Goal: Task Accomplishment & Management: Manage account settings

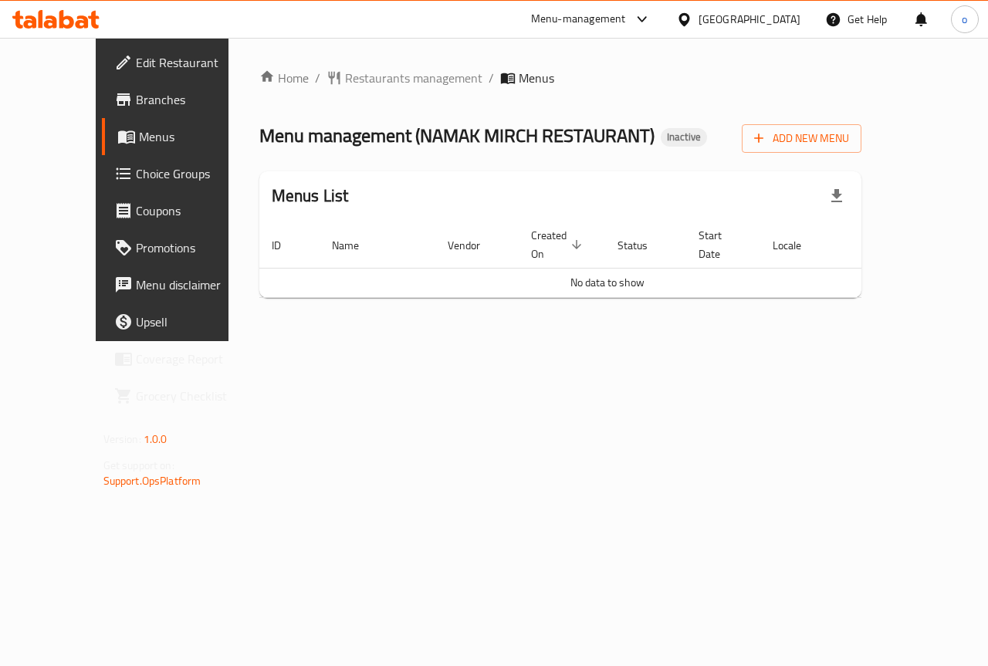
click at [136, 103] on span "Branches" at bounding box center [192, 99] width 113 height 19
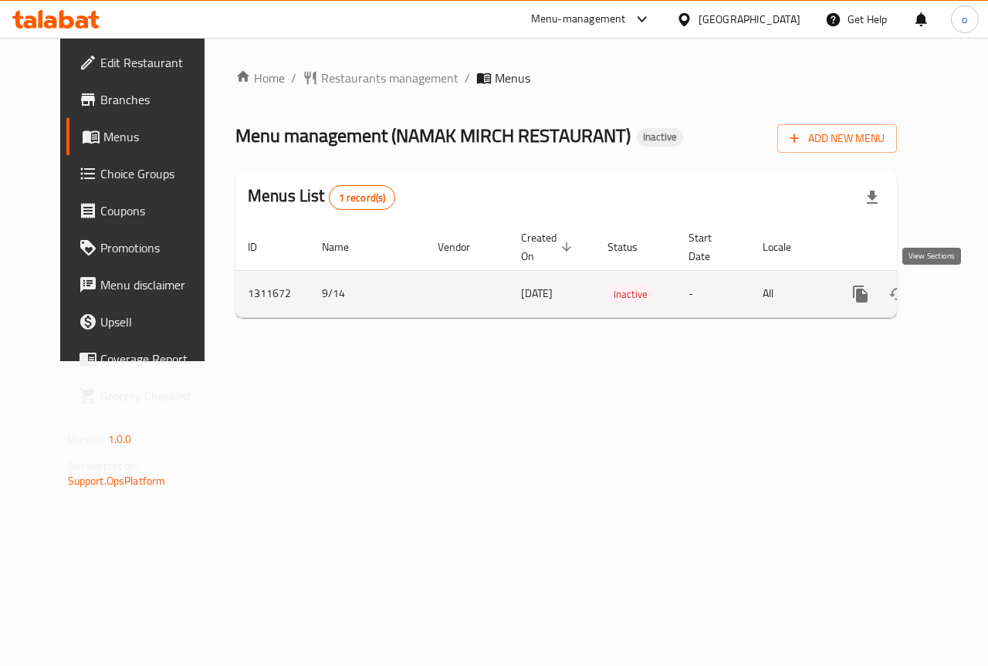
click at [963, 299] on icon "enhanced table" at bounding box center [972, 294] width 19 height 19
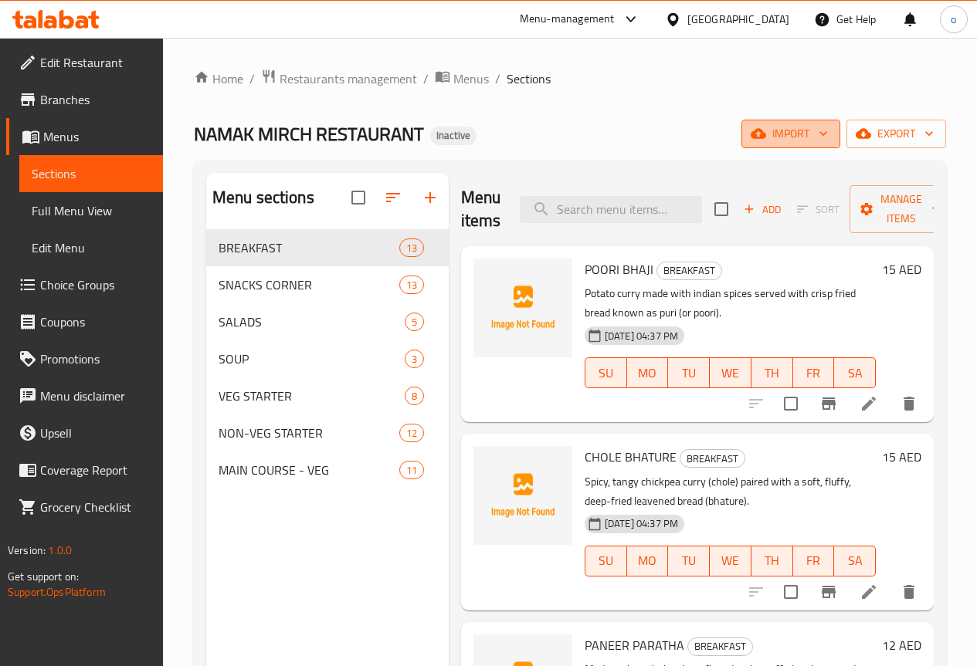
click at [797, 134] on span "import" at bounding box center [791, 133] width 74 height 19
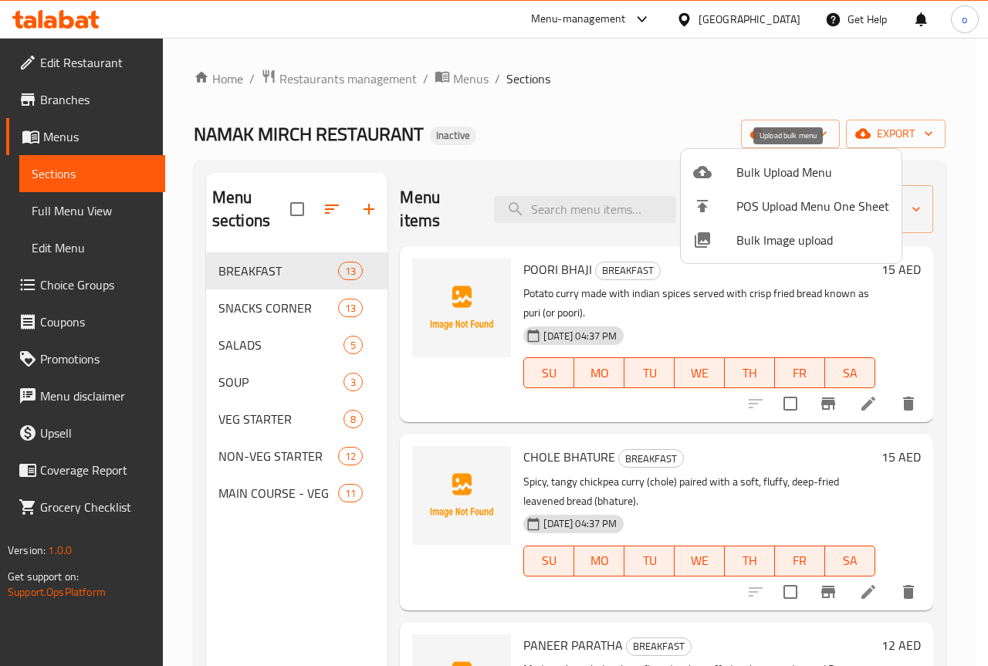
click at [793, 181] on span "Bulk Upload Menu" at bounding box center [813, 172] width 153 height 19
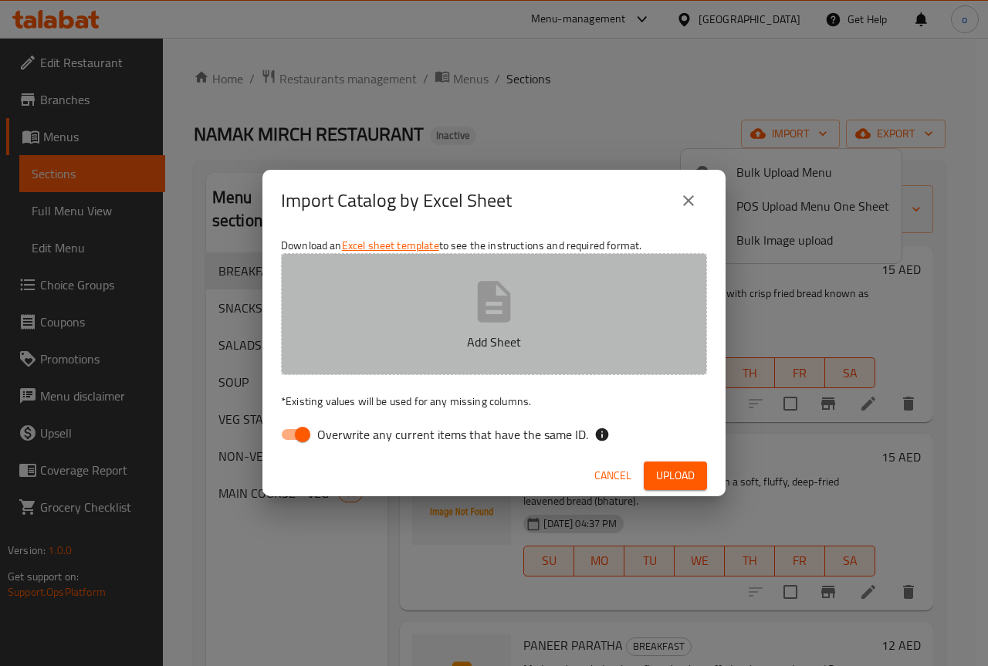
click at [456, 374] on button "Add Sheet" at bounding box center [494, 314] width 426 height 122
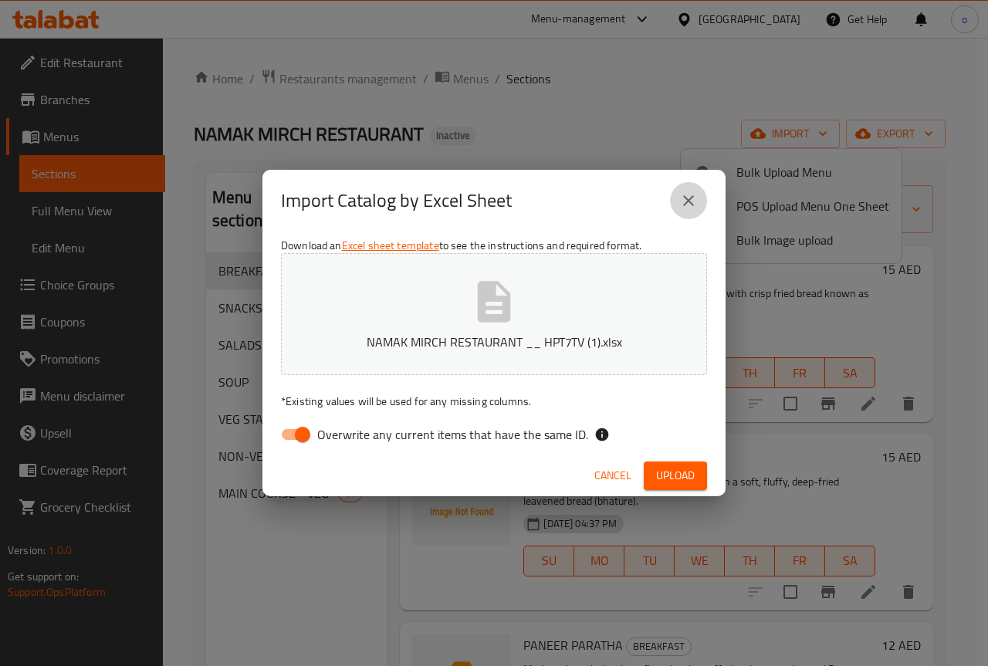
click at [692, 191] on icon "close" at bounding box center [688, 200] width 19 height 19
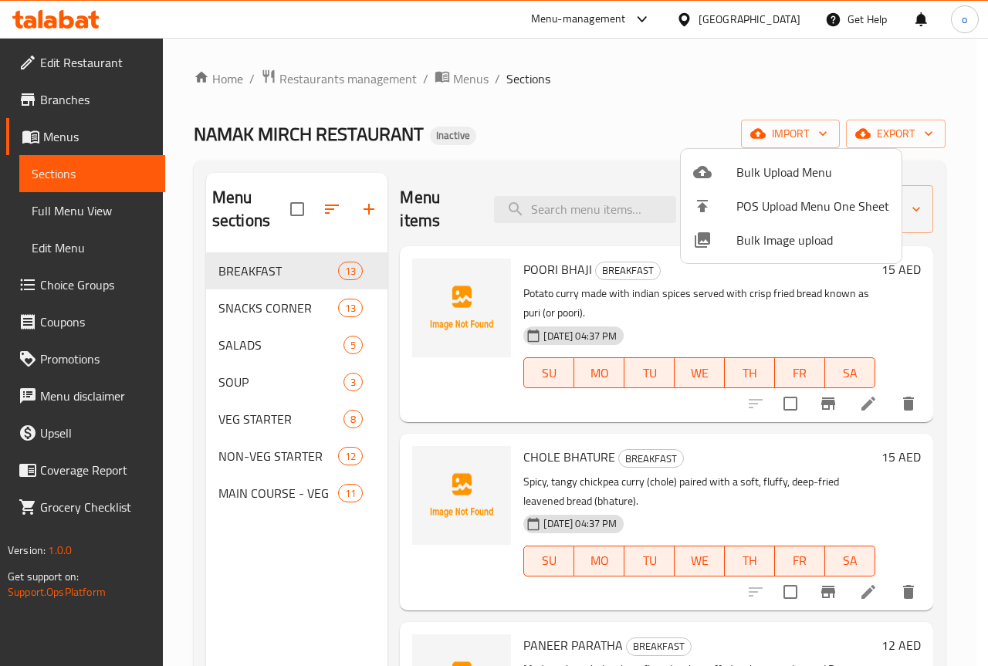
click at [771, 141] on div at bounding box center [494, 333] width 988 height 666
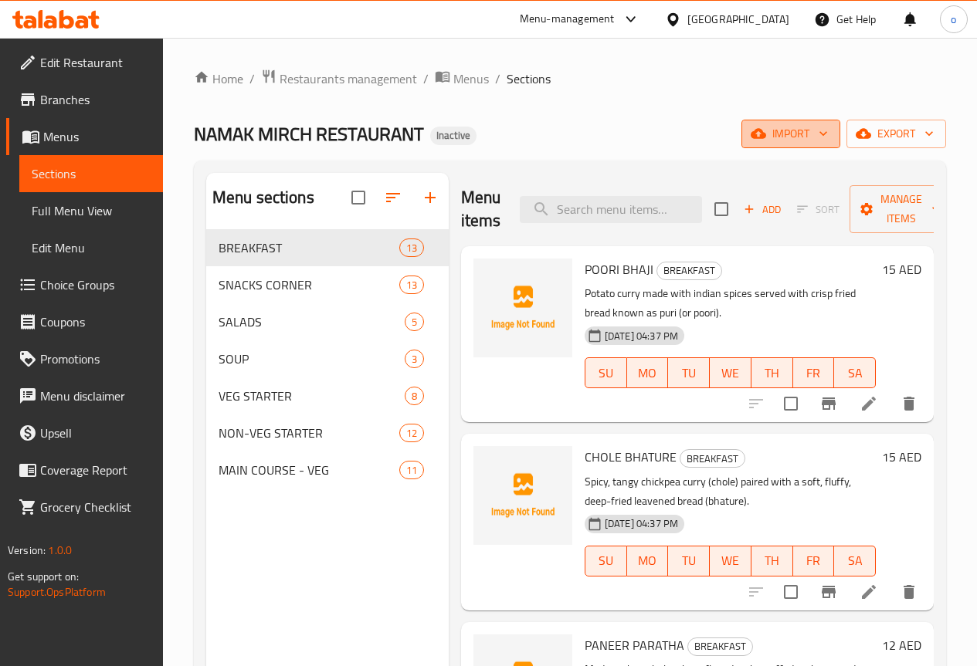
click at [788, 134] on span "import" at bounding box center [791, 133] width 74 height 19
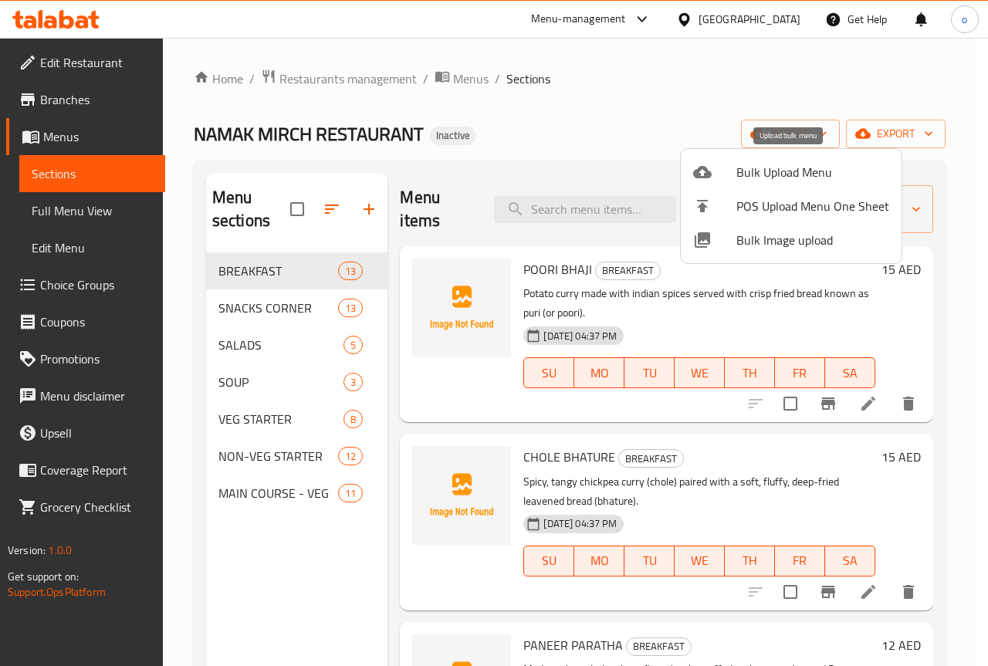
click at [806, 168] on span "Bulk Upload Menu" at bounding box center [813, 172] width 153 height 19
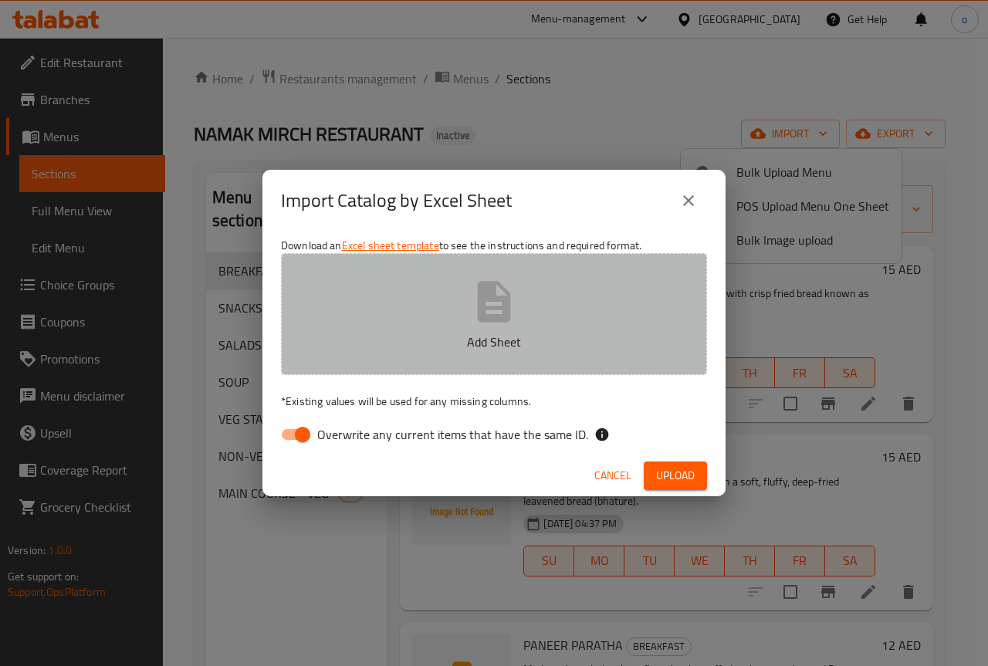
click at [469, 323] on button "Add Sheet" at bounding box center [494, 314] width 426 height 122
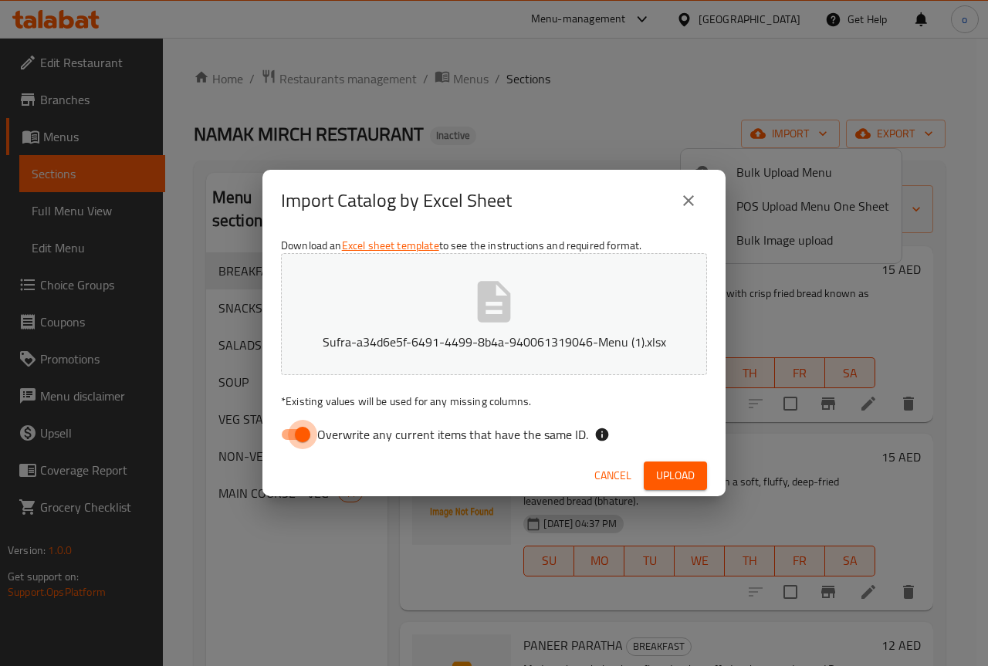
click at [303, 435] on input "Overwrite any current items that have the same ID." at bounding box center [303, 434] width 88 height 29
click at [303, 435] on input "Overwrite any current items that have the same ID." at bounding box center [287, 434] width 88 height 29
click at [303, 435] on input "Overwrite any current items that have the same ID." at bounding box center [303, 434] width 88 height 29
checkbox input "false"
click at [683, 478] on span "Upload" at bounding box center [675, 475] width 39 height 19
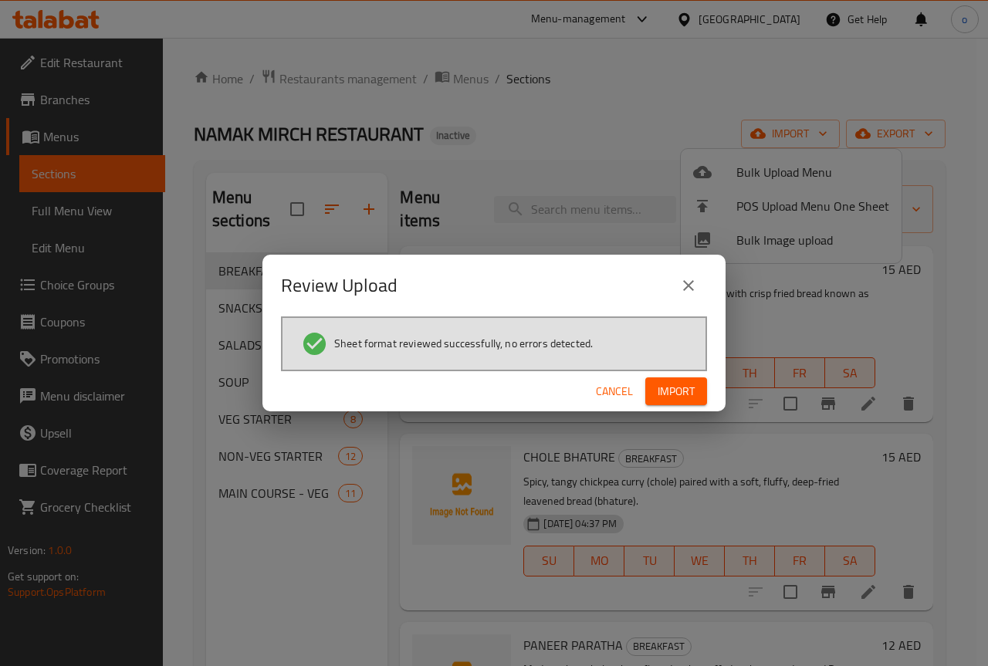
click at [684, 392] on span "Import" at bounding box center [676, 391] width 37 height 19
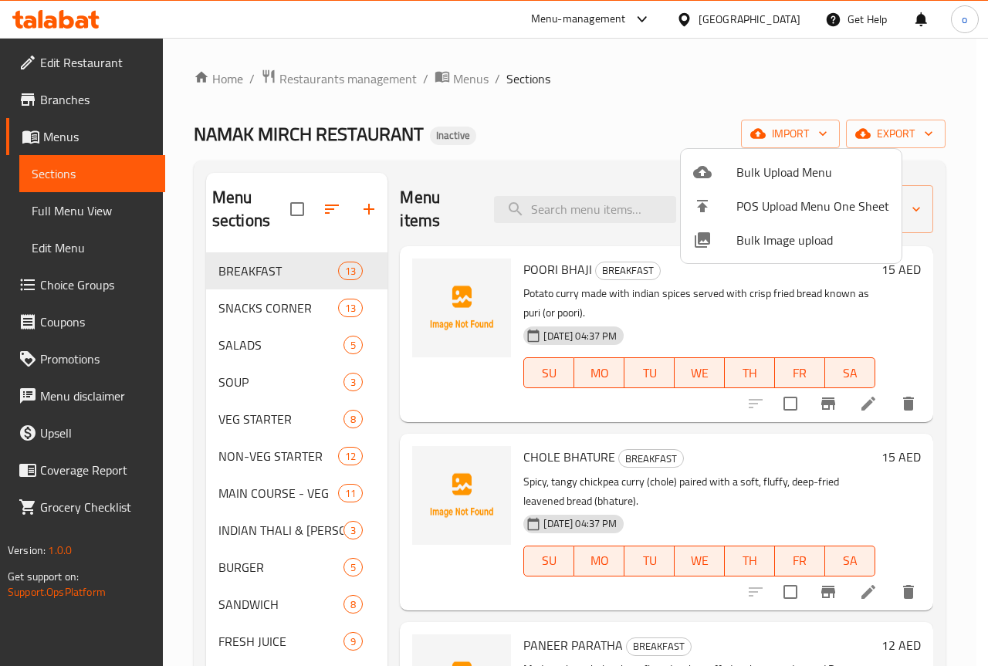
click at [631, 106] on div at bounding box center [494, 333] width 988 height 666
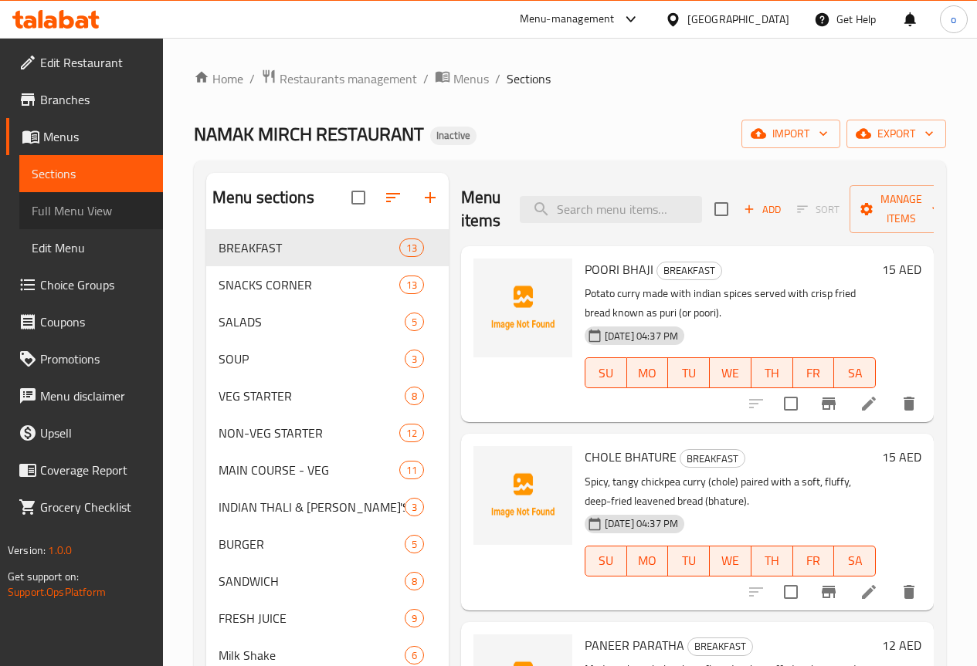
click at [86, 213] on span "Full Menu View" at bounding box center [91, 211] width 119 height 19
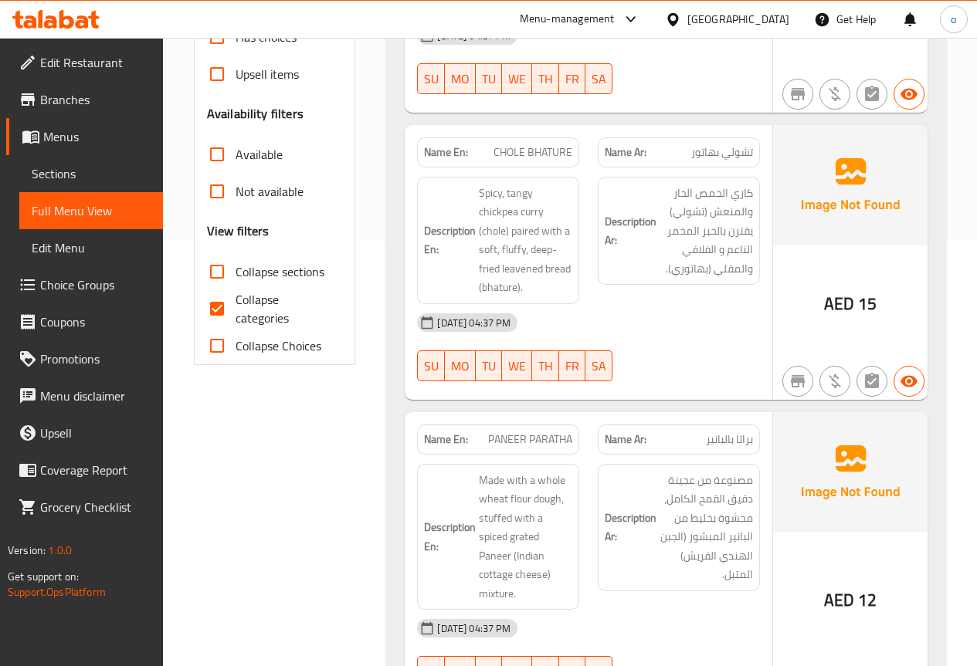
scroll to position [463, 0]
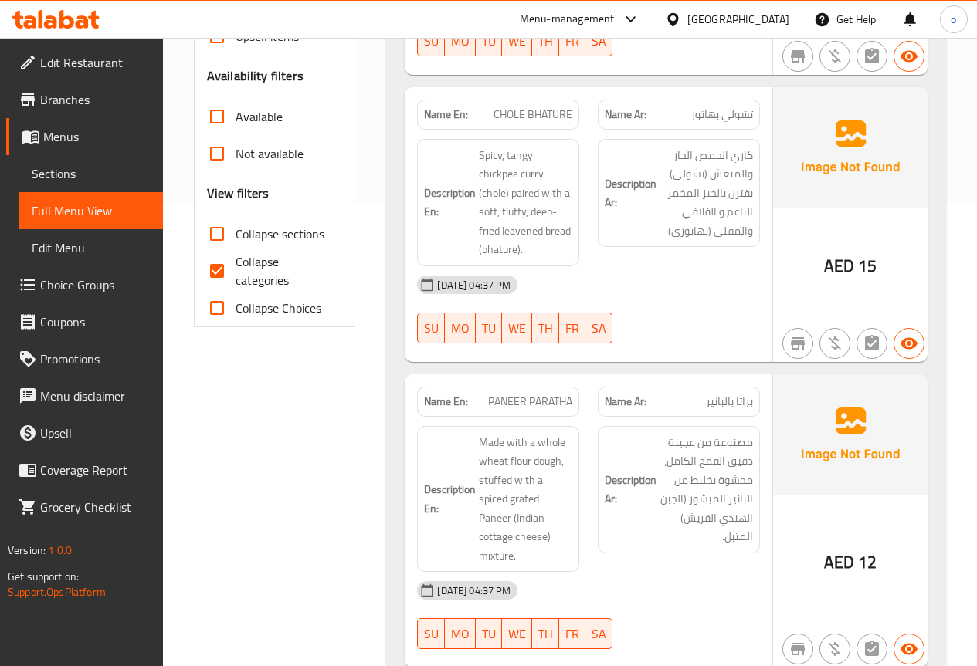
click at [219, 276] on input "Collapse categories" at bounding box center [216, 270] width 37 height 37
checkbox input "false"
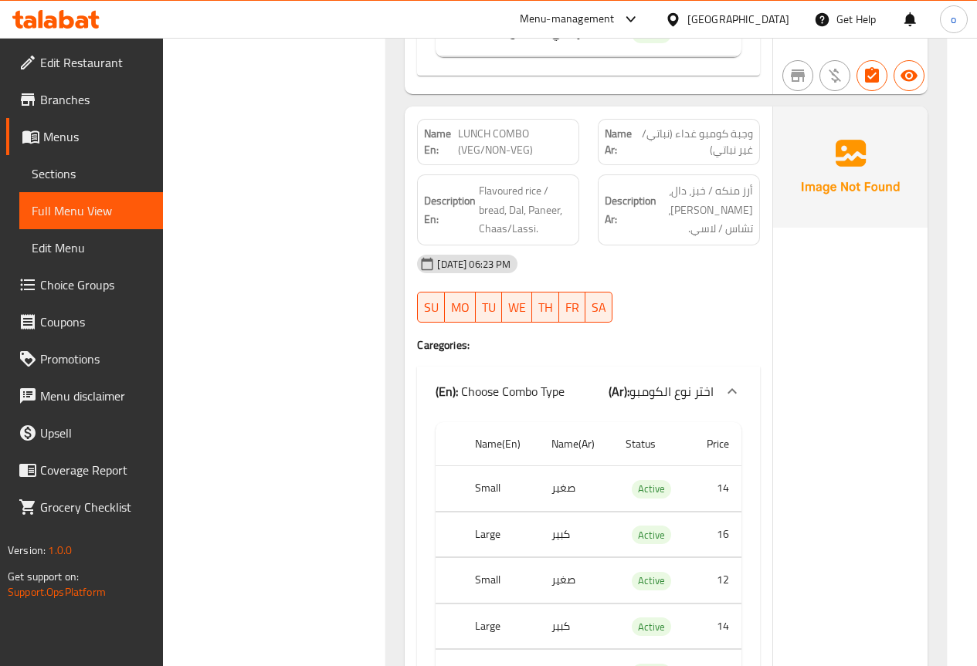
scroll to position [22105, 0]
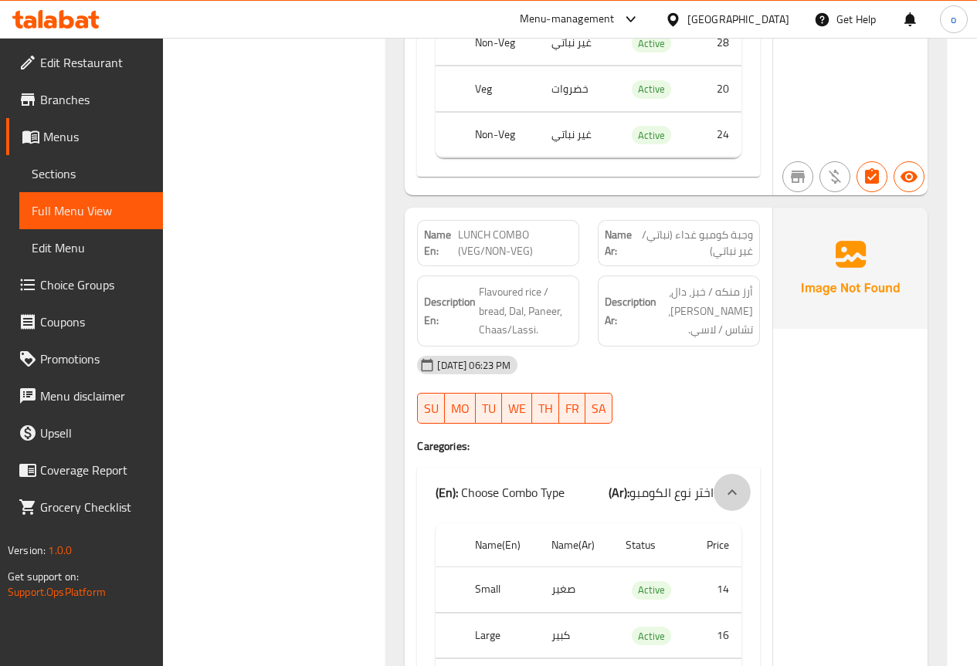
click at [719, 474] on div at bounding box center [731, 492] width 37 height 37
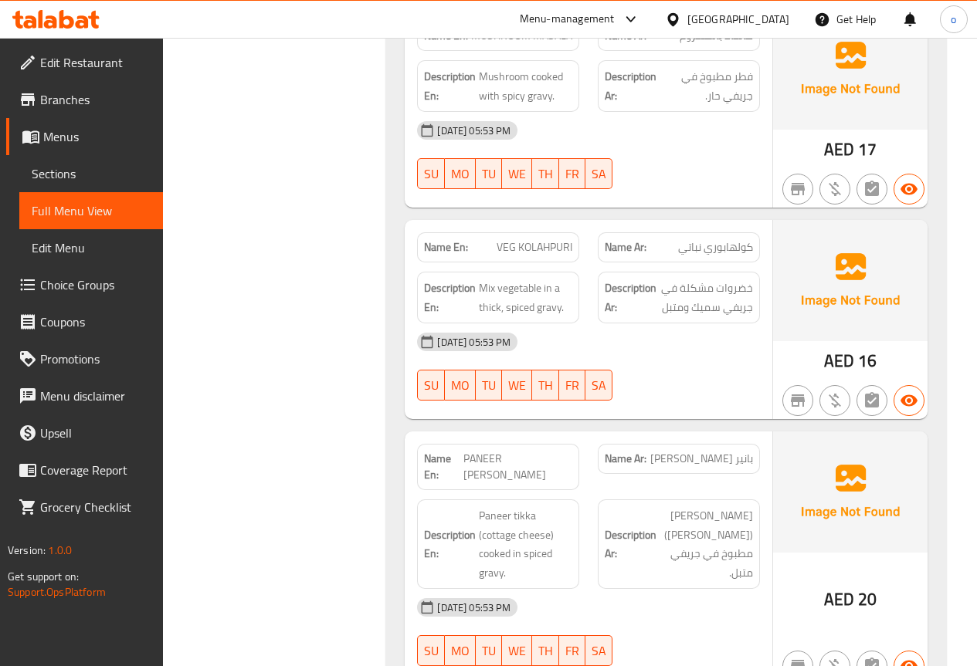
scroll to position [18170, 0]
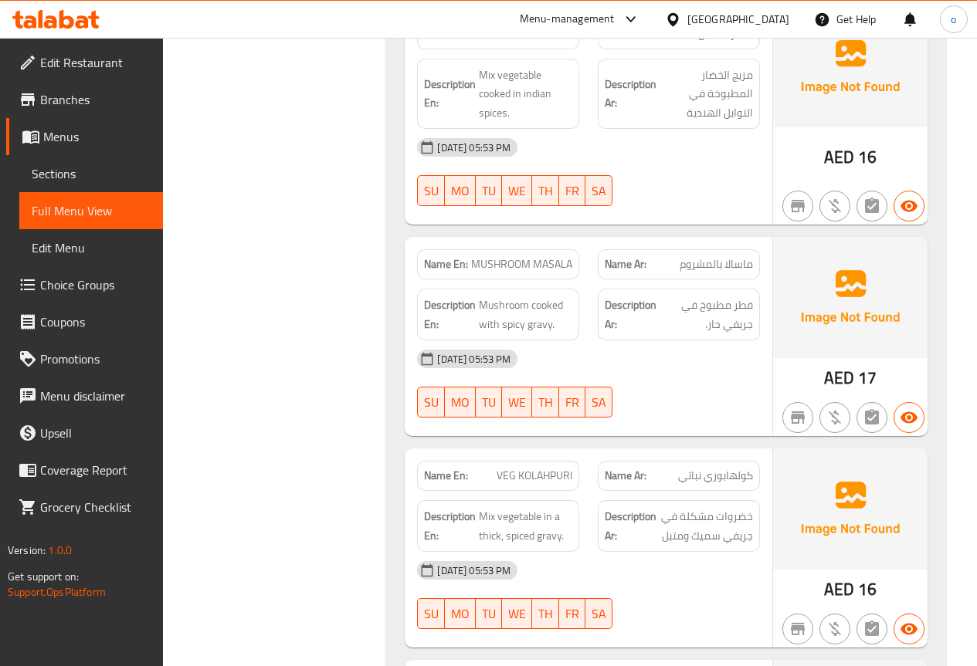
click at [62, 182] on span "Sections" at bounding box center [91, 173] width 119 height 19
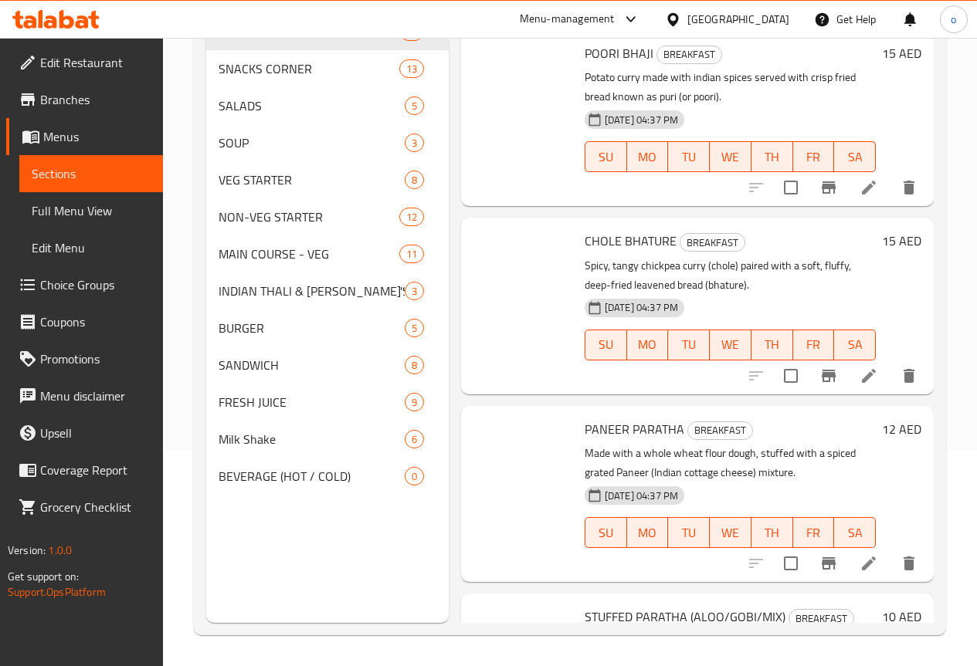
scroll to position [216, 0]
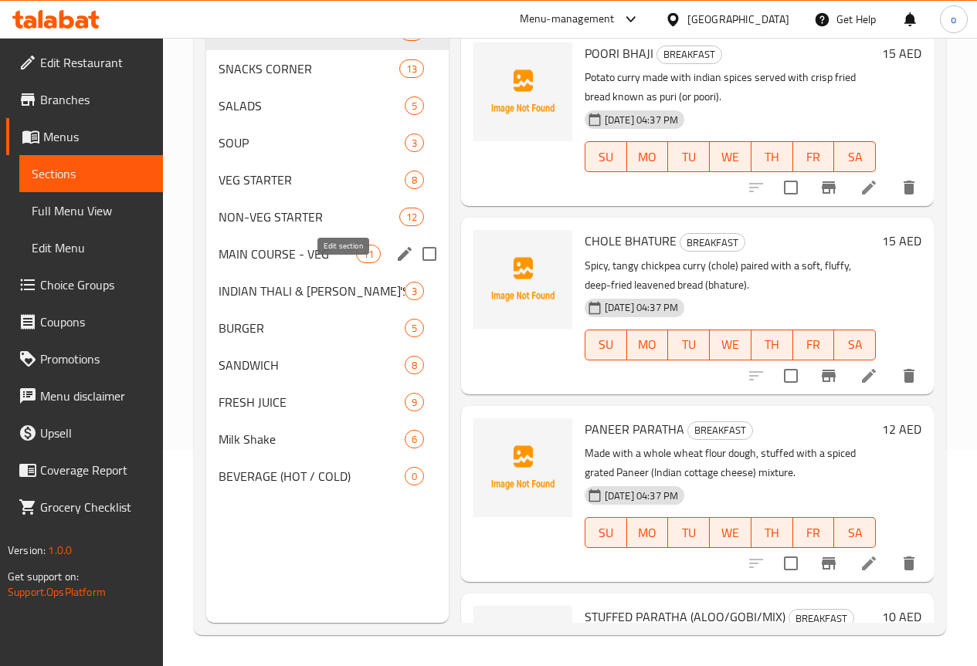
click at [398, 261] on icon "edit" at bounding box center [405, 254] width 14 height 14
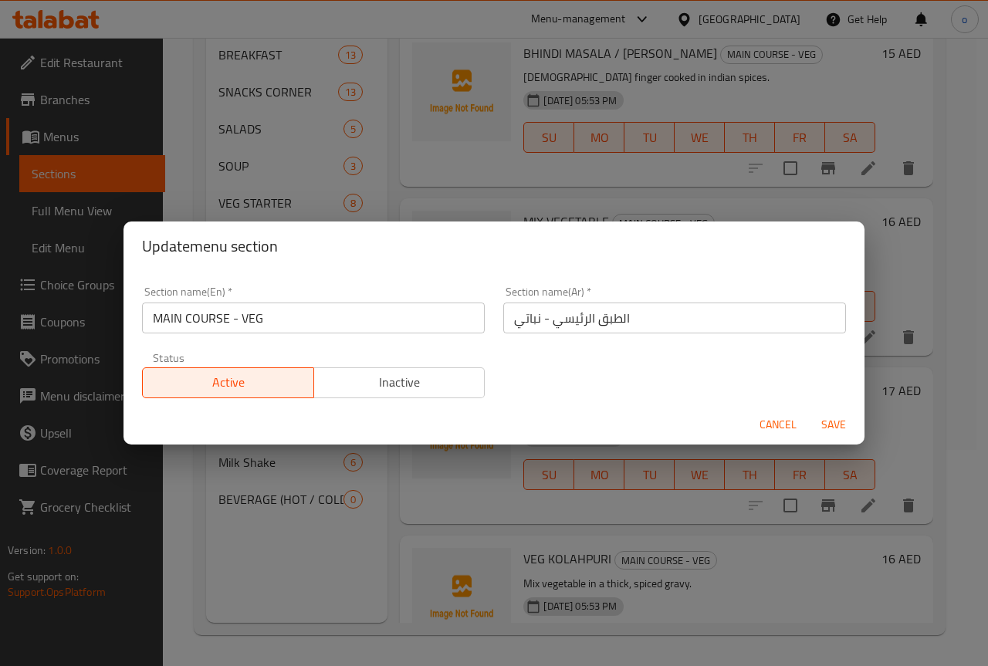
click at [503, 489] on div "Update menu section Section name(En)   * MAIN COURSE - VEG Section name(En) * S…" at bounding box center [494, 333] width 988 height 666
click at [771, 418] on span "Cancel" at bounding box center [778, 424] width 37 height 19
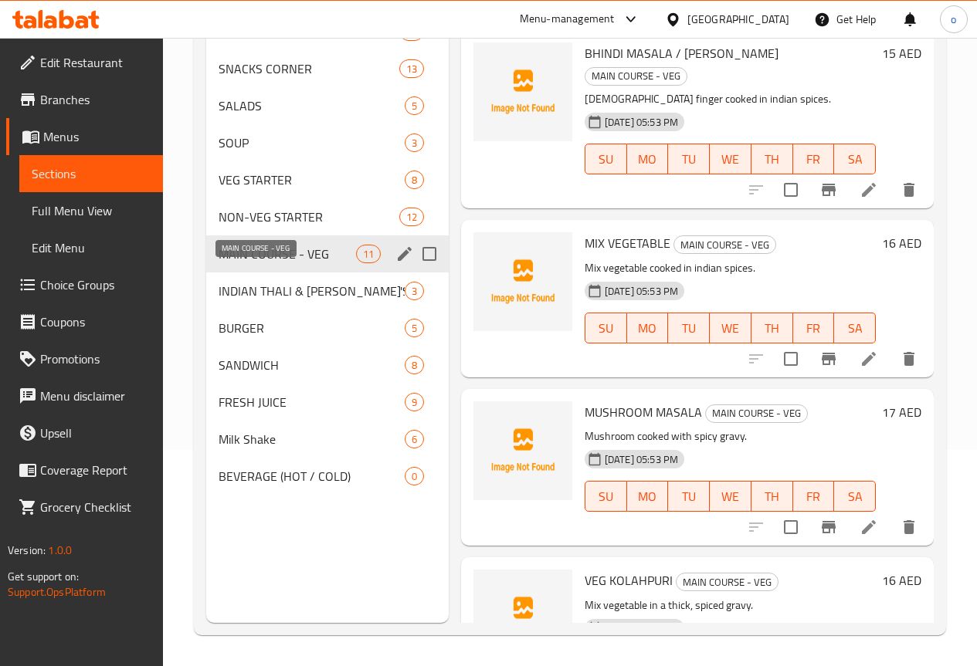
click at [249, 263] on span "MAIN COURSE - VEG" at bounding box center [286, 254] width 137 height 19
click at [357, 262] on span "11" at bounding box center [368, 254] width 23 height 15
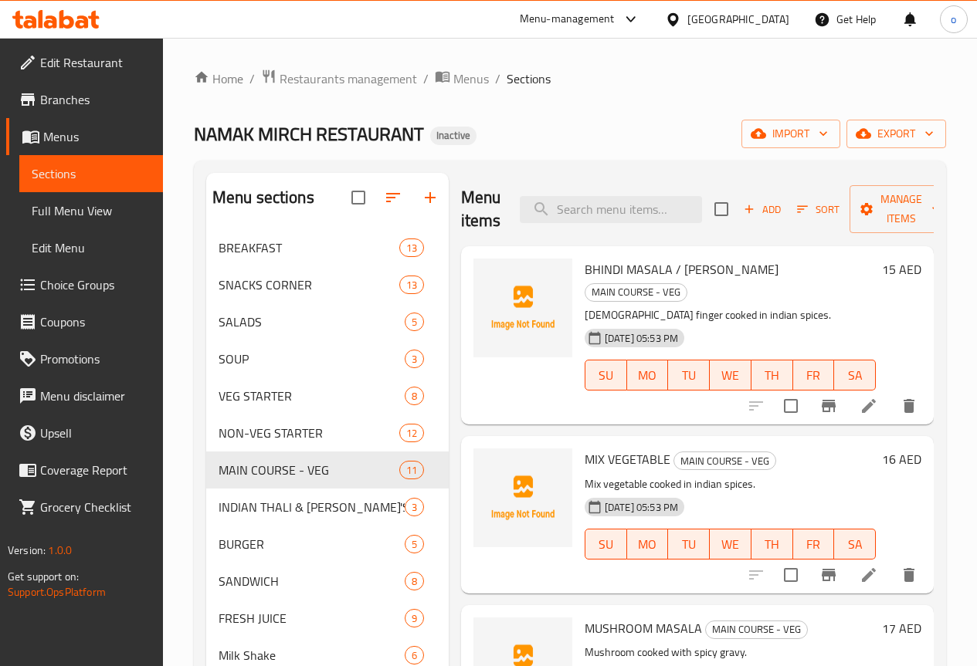
click at [111, 210] on span "Full Menu View" at bounding box center [91, 211] width 119 height 19
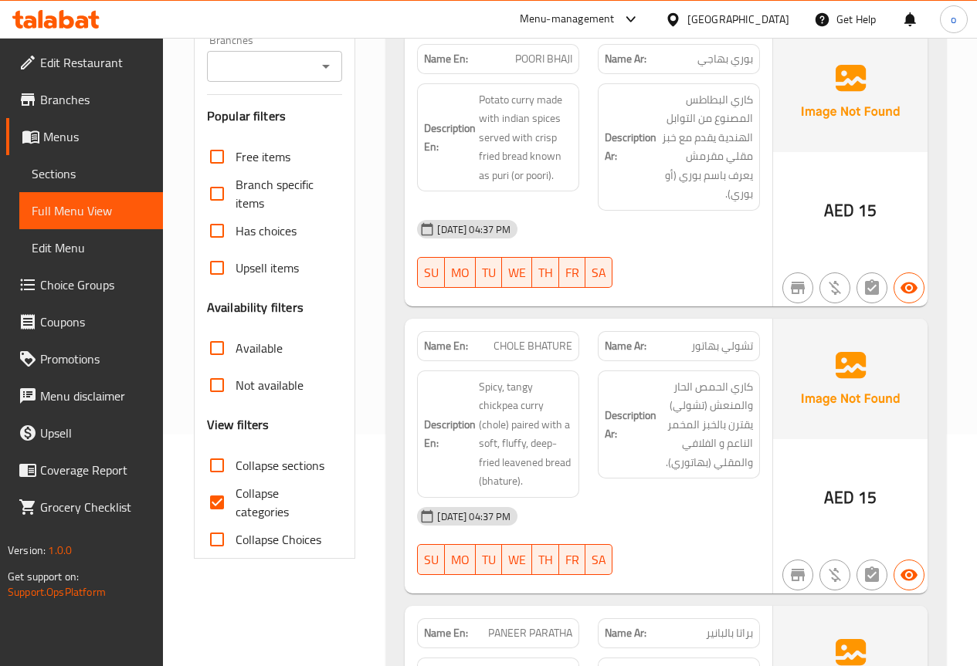
scroll to position [386, 0]
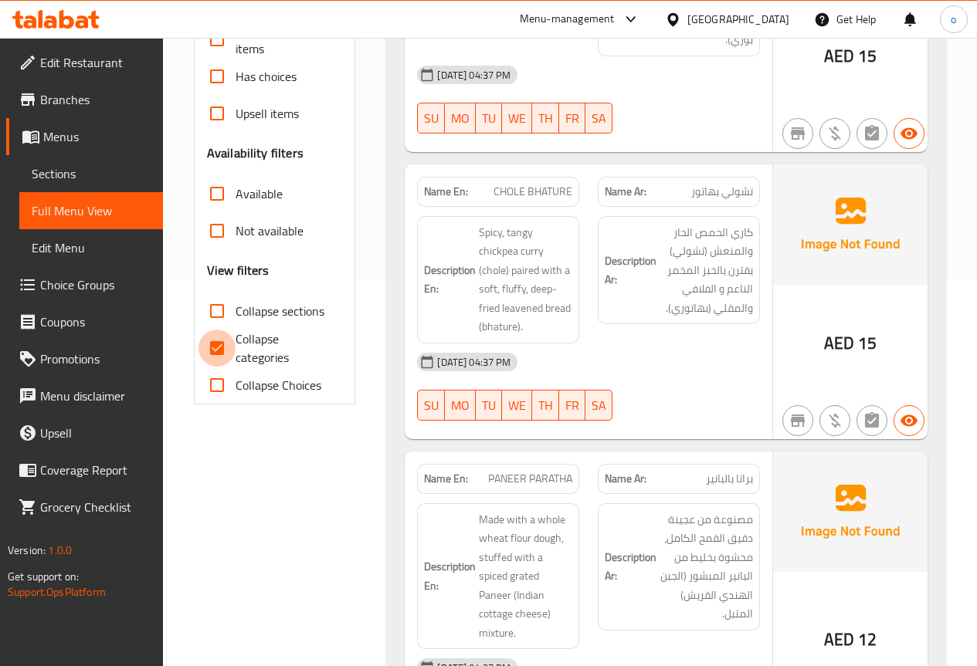
click at [211, 344] on input "Collapse categories" at bounding box center [216, 348] width 37 height 37
checkbox input "false"
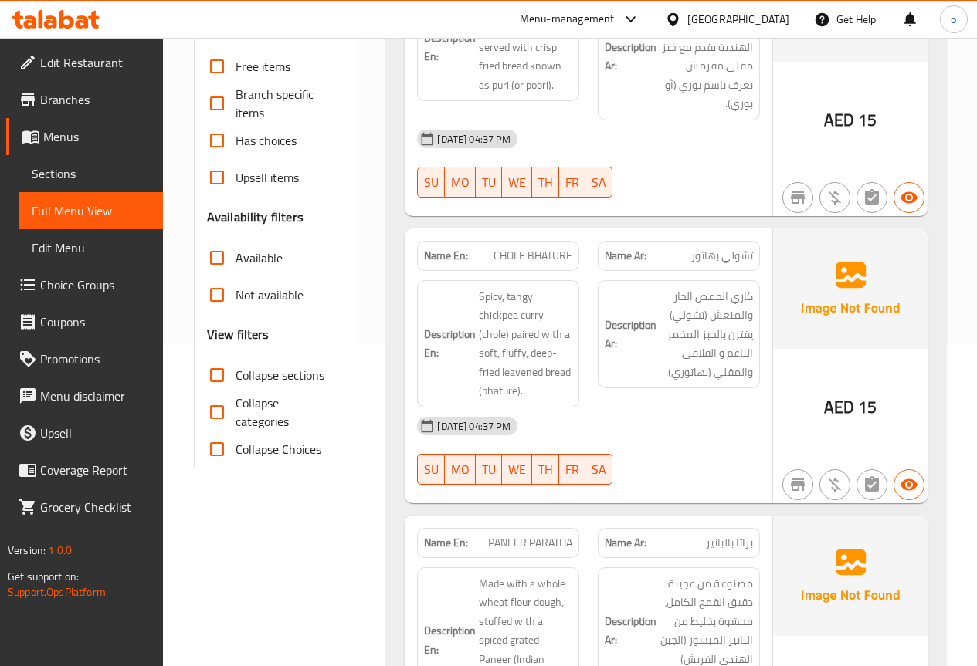
scroll to position [0, 0]
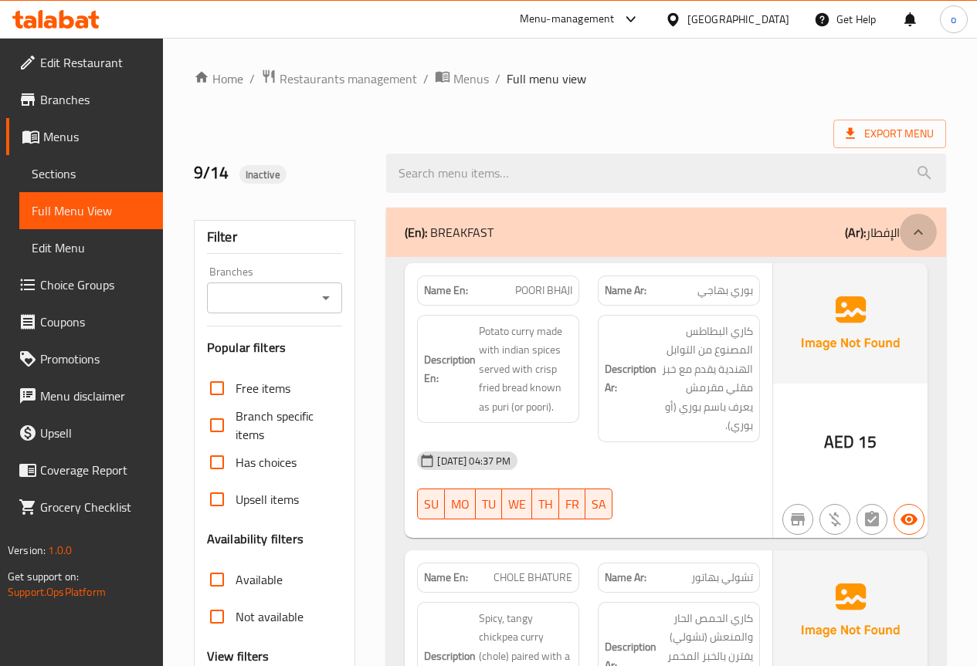
click at [904, 225] on div at bounding box center [917, 232] width 37 height 37
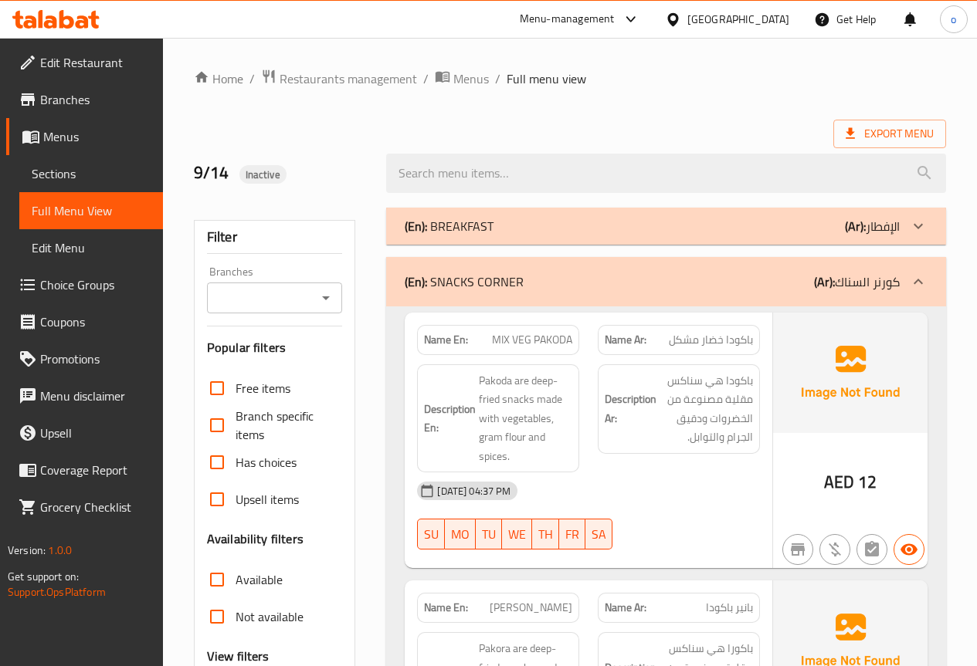
click at [920, 279] on icon at bounding box center [918, 282] width 19 height 19
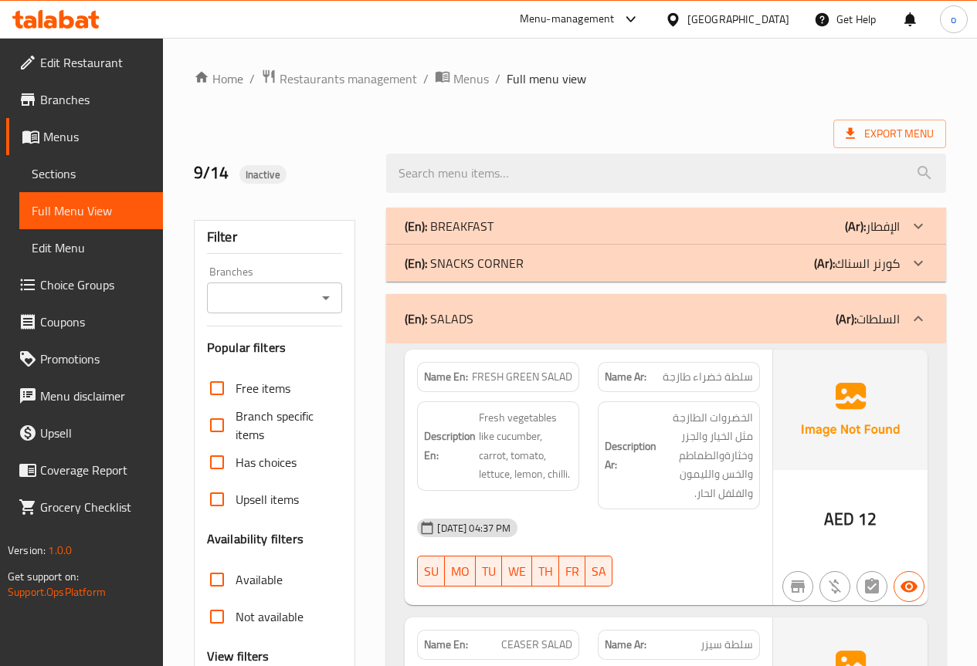
click at [920, 321] on icon at bounding box center [918, 319] width 19 height 19
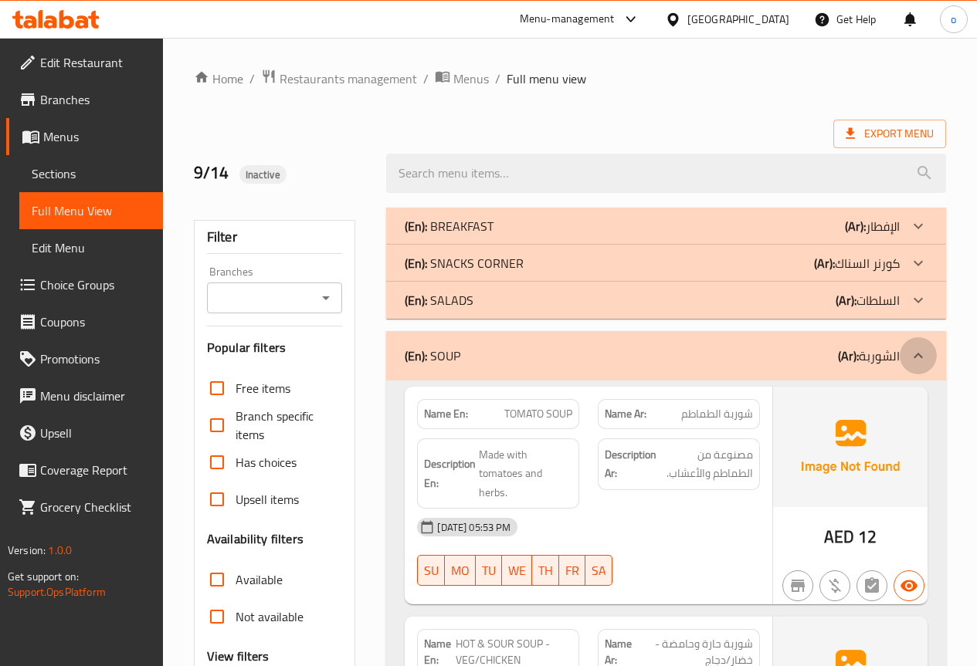
click at [916, 350] on icon at bounding box center [918, 356] width 19 height 19
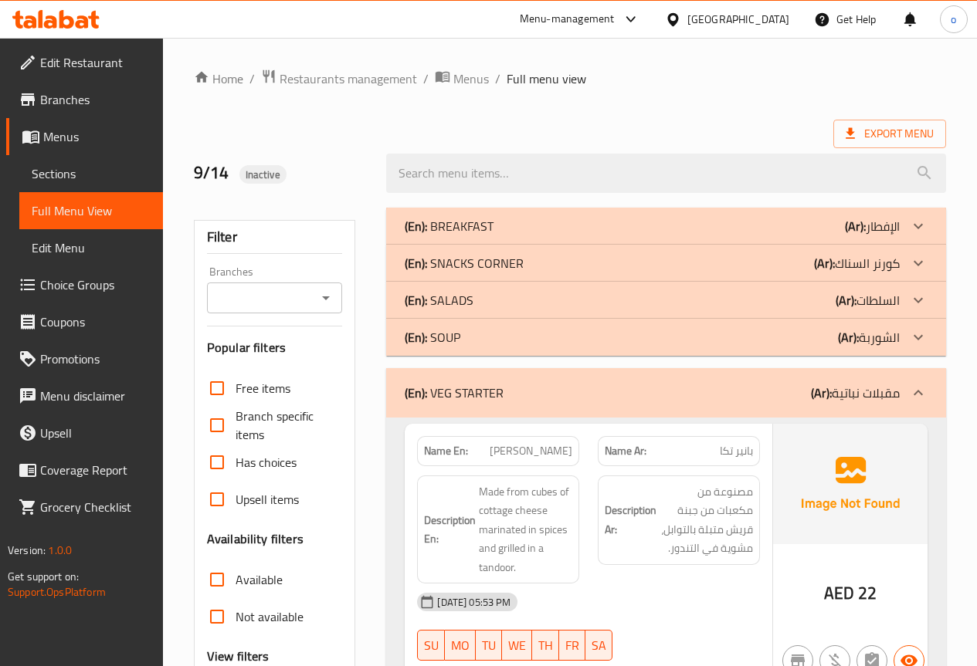
click at [913, 395] on icon at bounding box center [918, 393] width 19 height 19
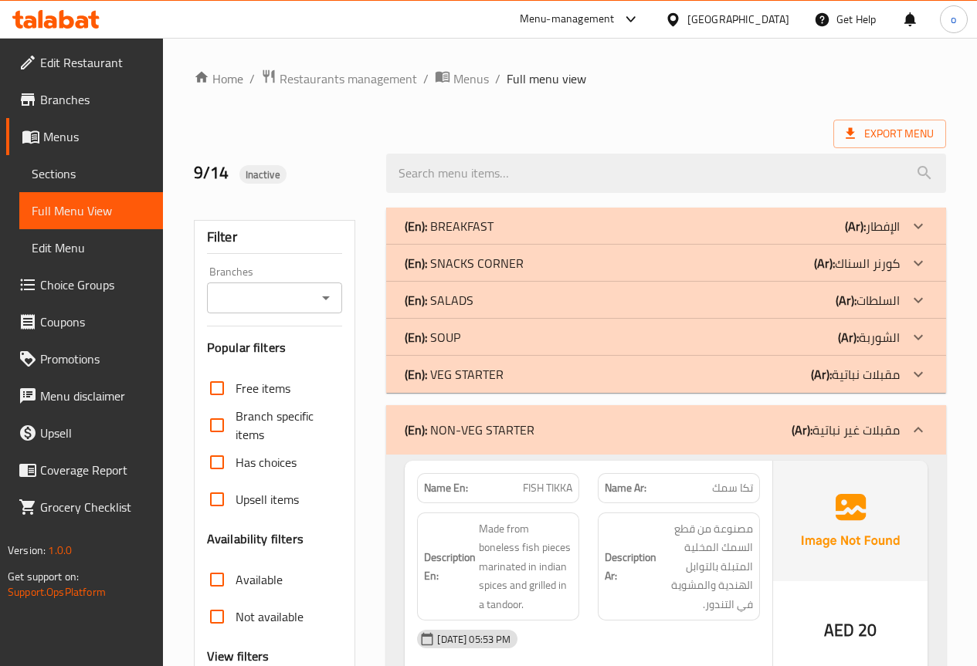
click at [913, 435] on icon at bounding box center [918, 430] width 19 height 19
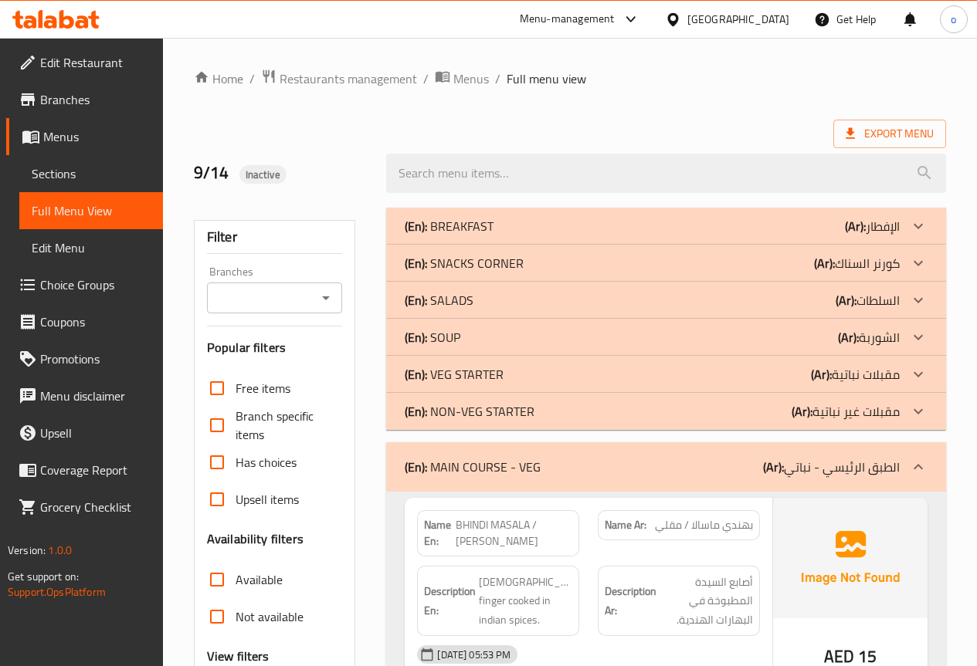
click at [916, 464] on icon at bounding box center [918, 467] width 19 height 19
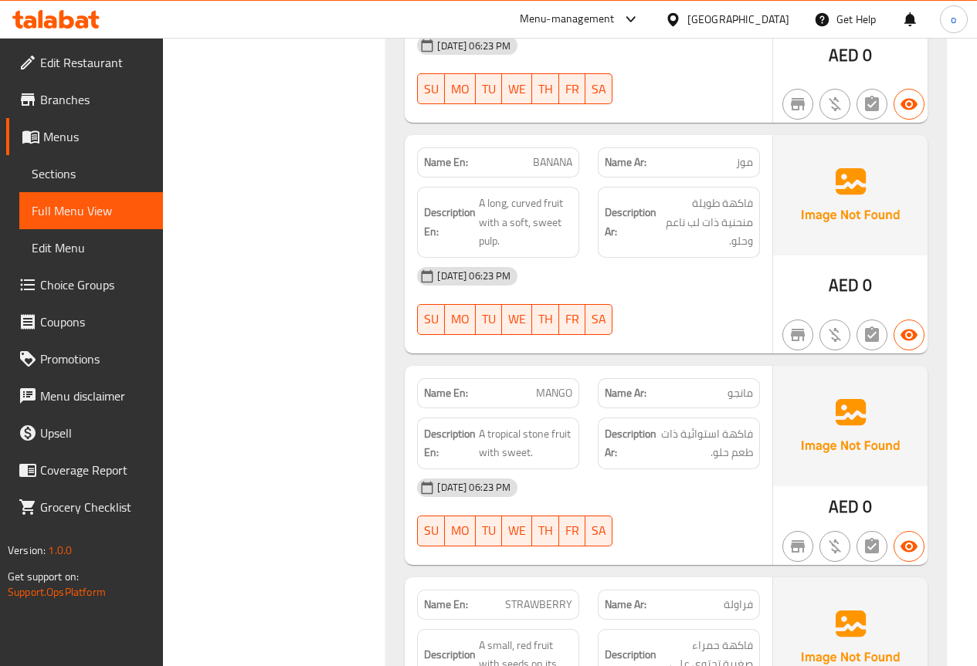
scroll to position [10314, 0]
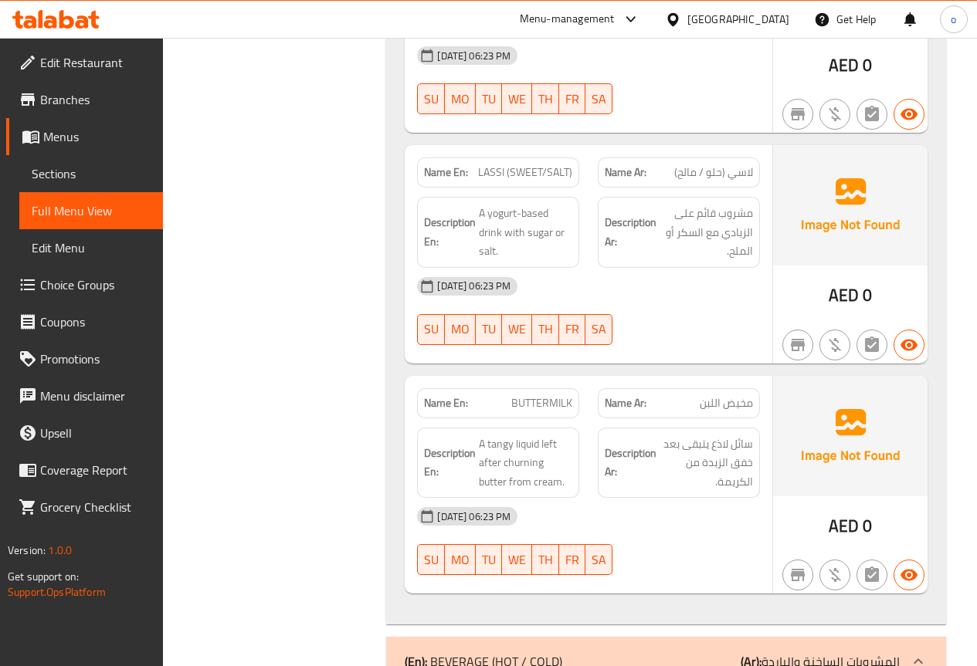
click at [918, 643] on div at bounding box center [917, 661] width 37 height 37
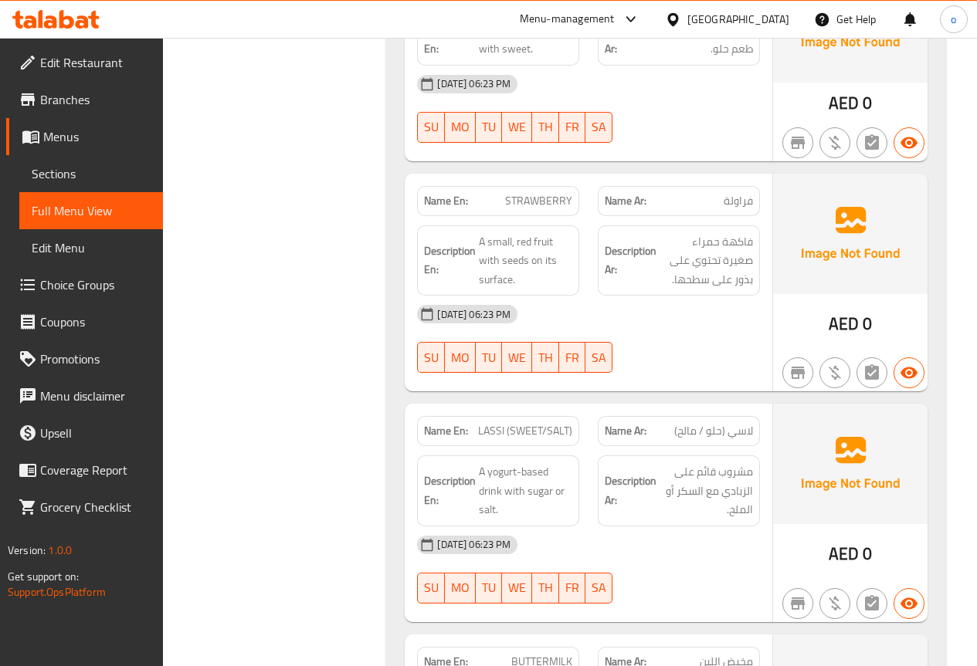
scroll to position [10046, 0]
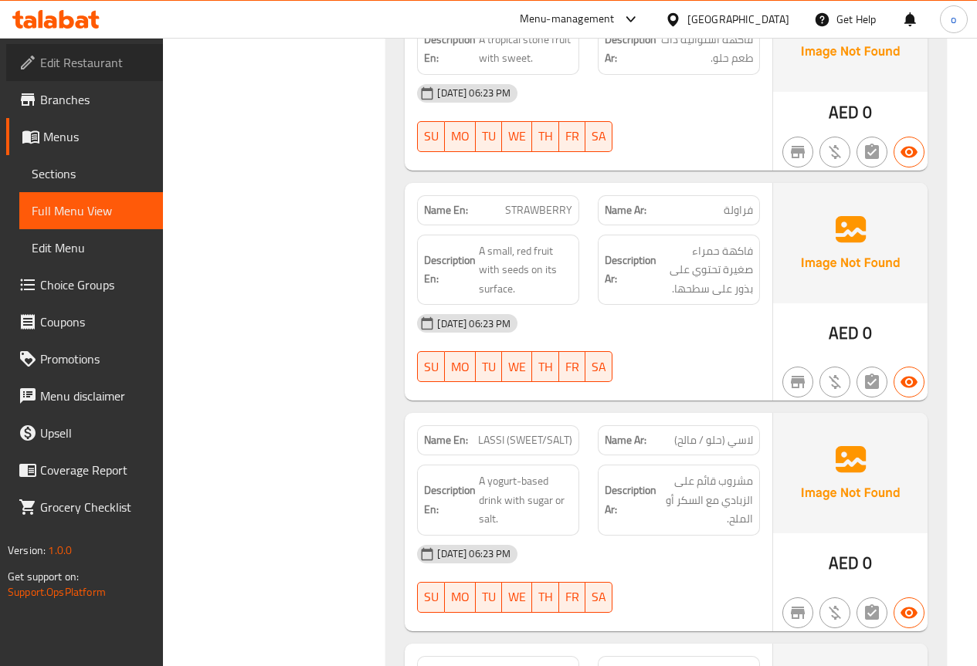
click at [89, 68] on span "Edit Restaurant" at bounding box center [95, 62] width 110 height 19
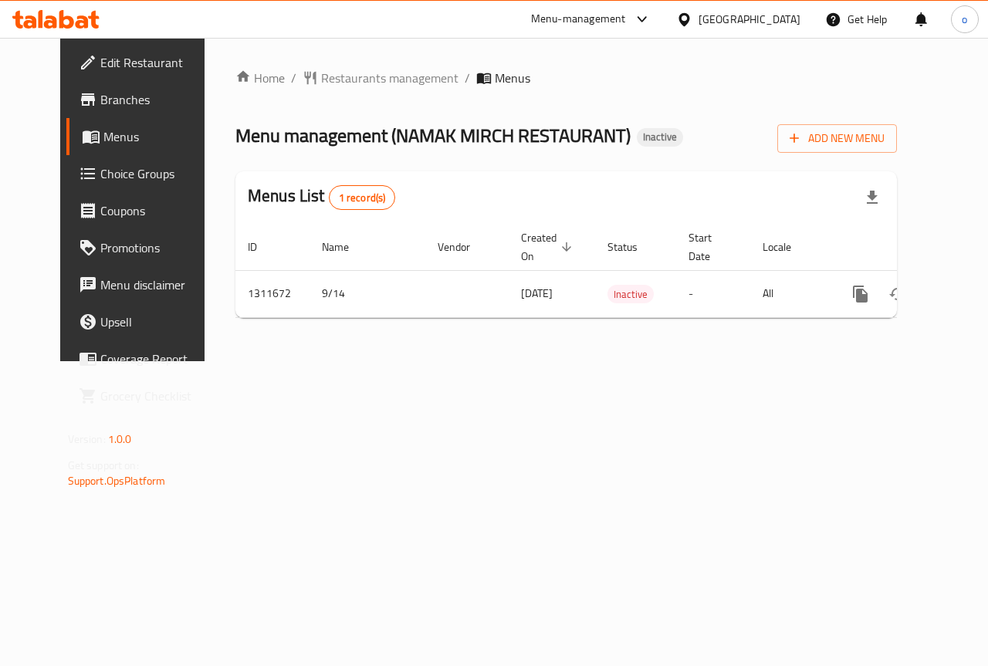
scroll to position [0, 1]
click at [100, 54] on span "Edit Restaurant" at bounding box center [156, 62] width 113 height 19
